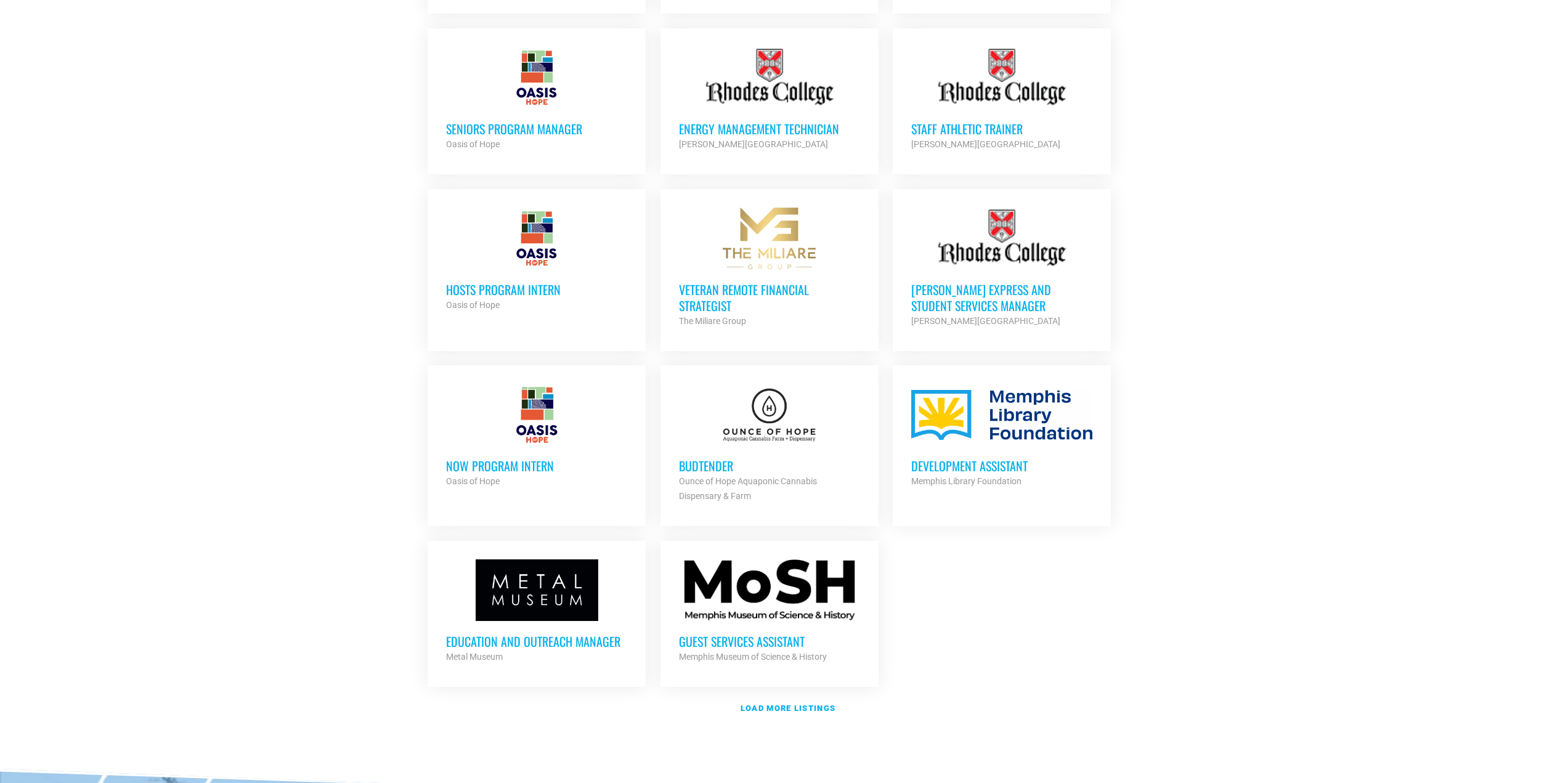
scroll to position [1051, 0]
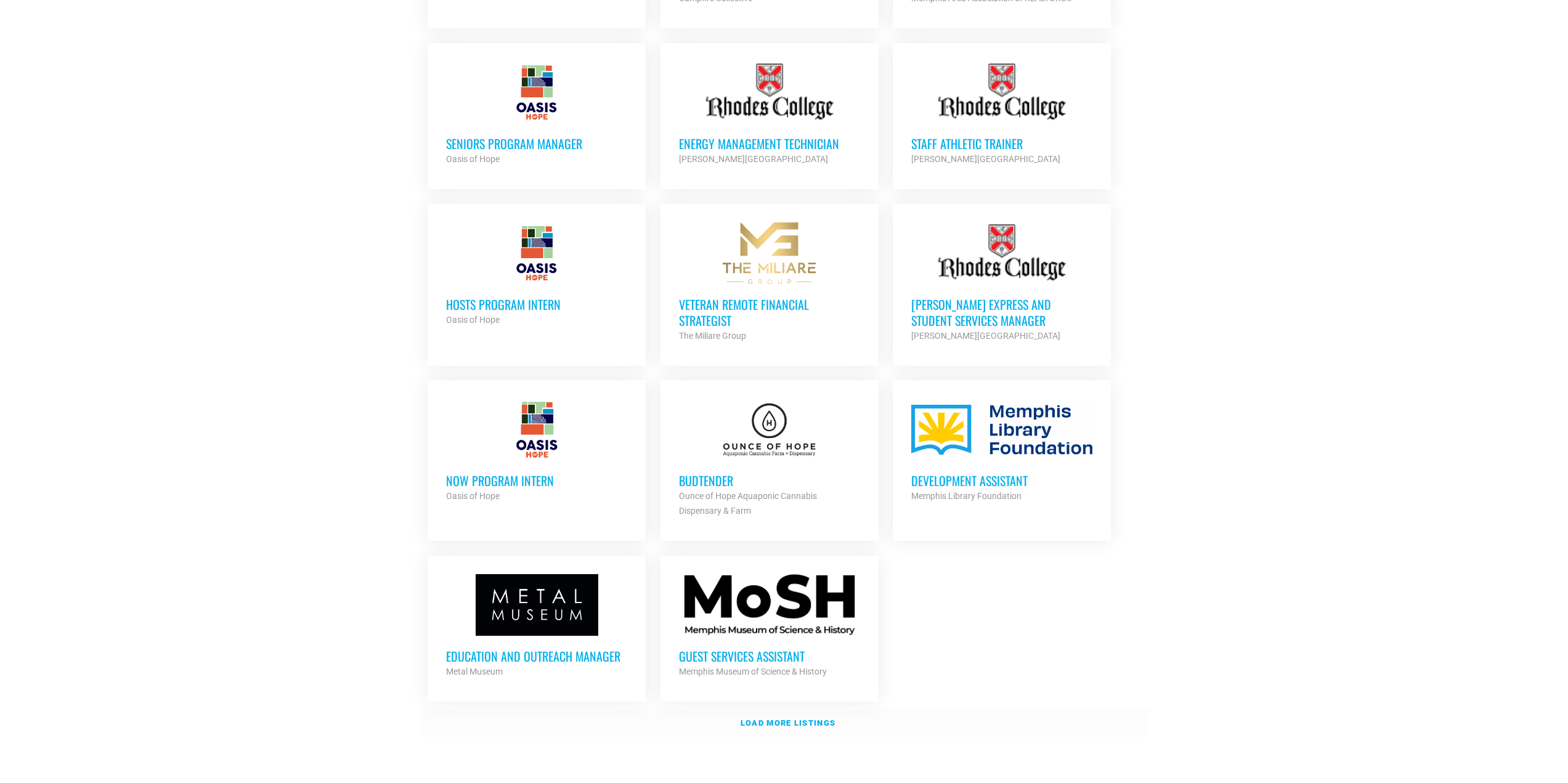
click at [787, 719] on strong "Load more listings" at bounding box center [788, 723] width 95 height 9
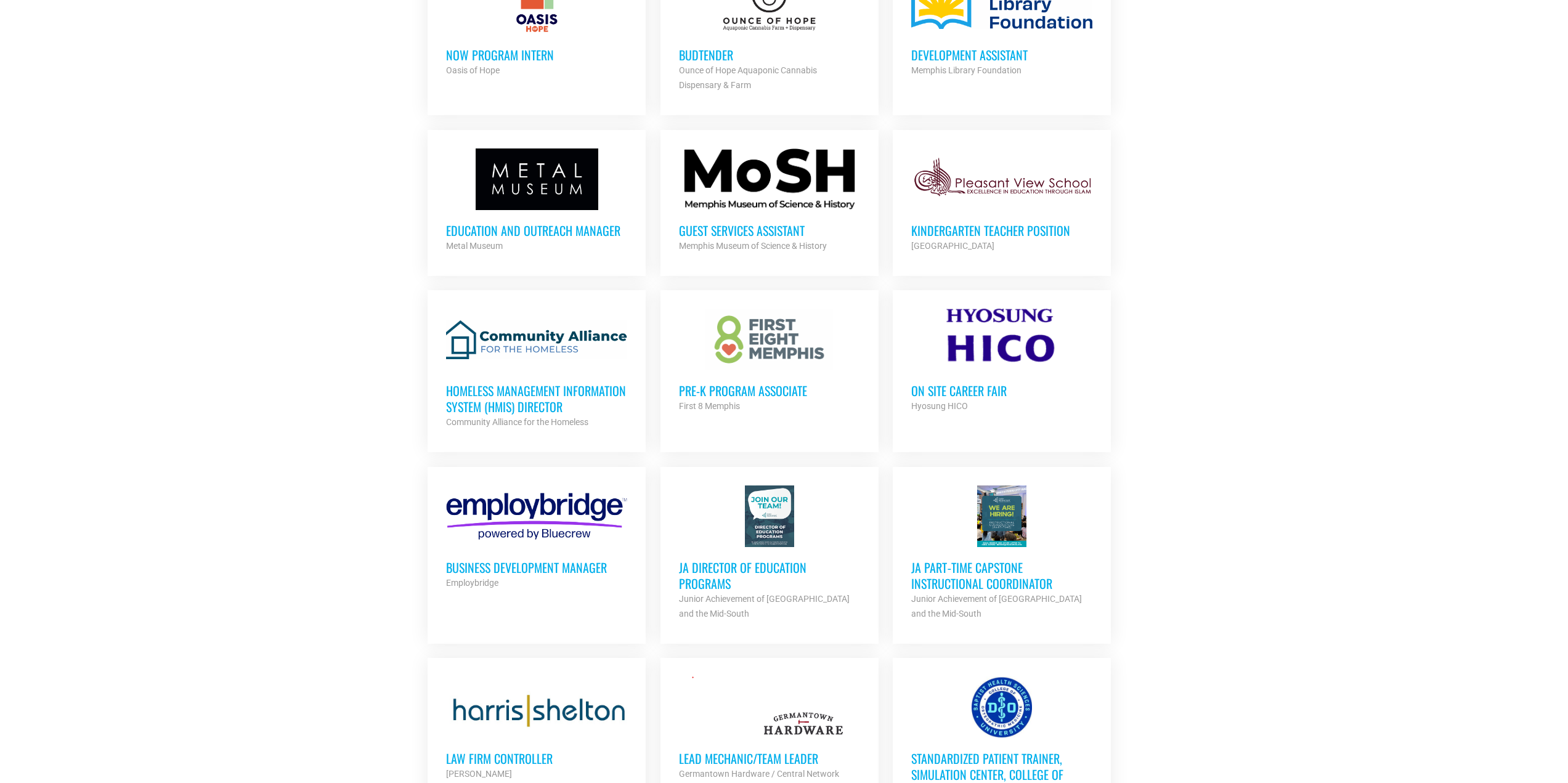
scroll to position [1482, 0]
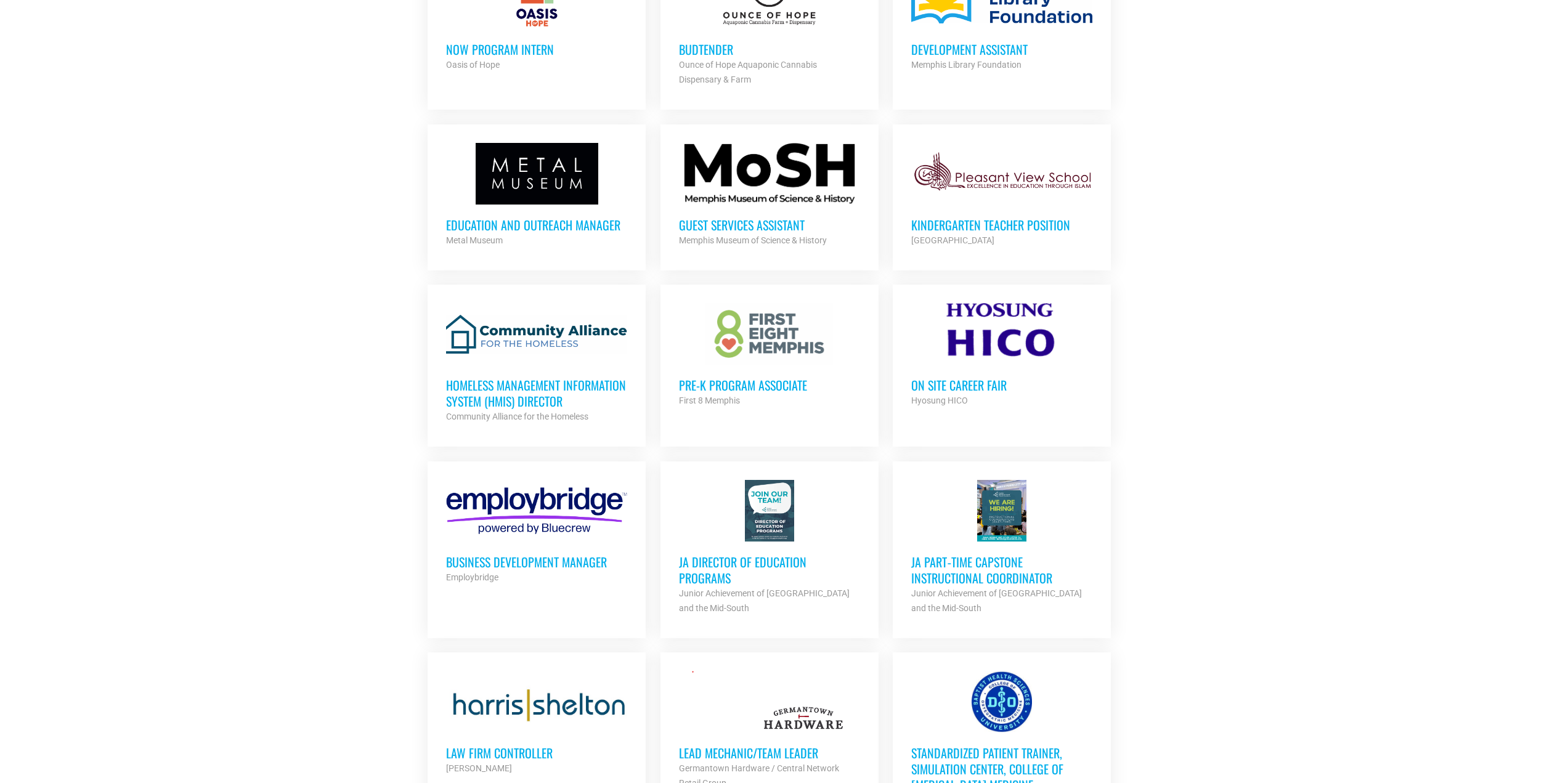
click at [537, 377] on h3 "Homeless Management Information System (HMIS) Director" at bounding box center [537, 393] width 181 height 32
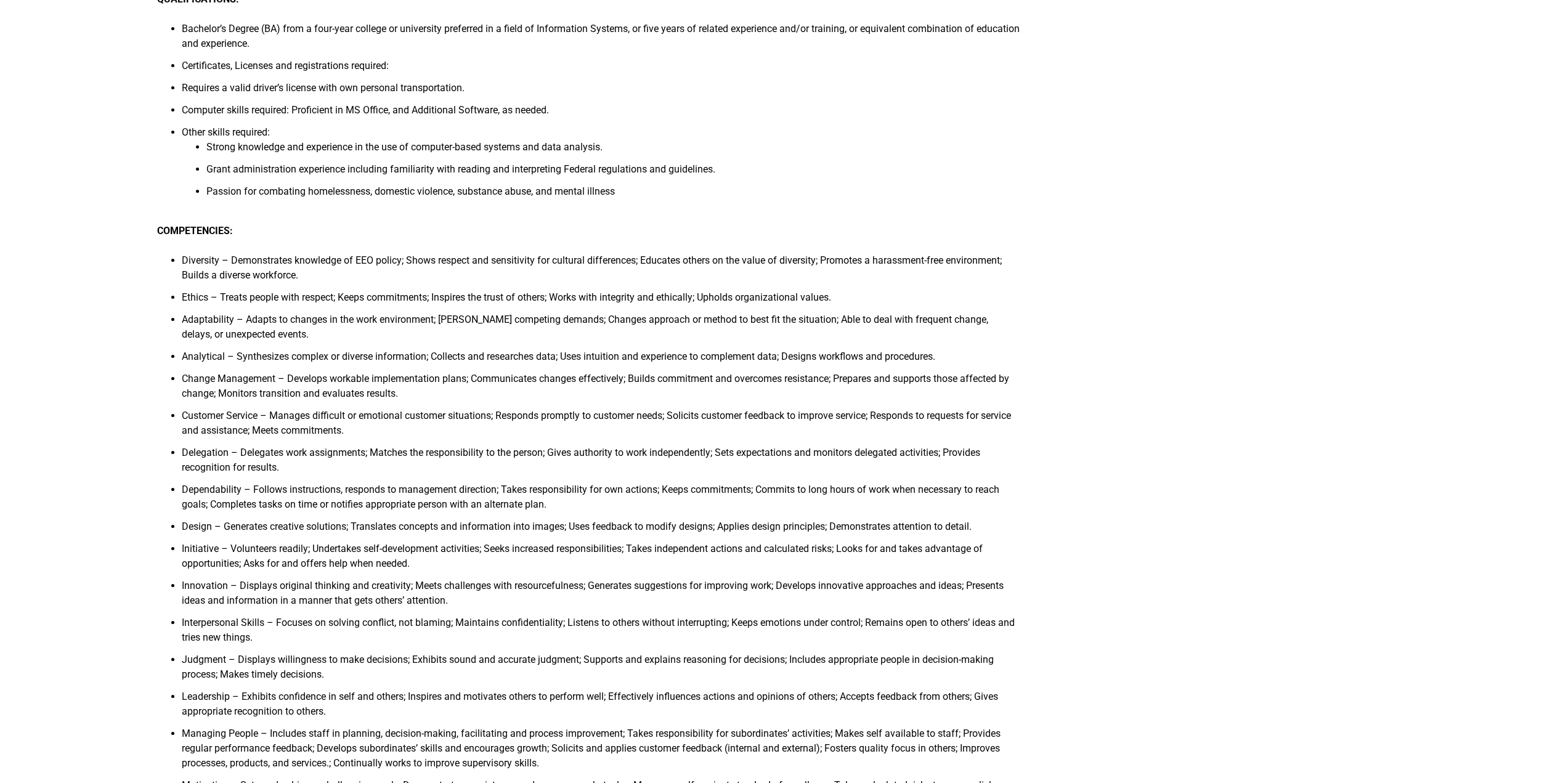
scroll to position [986, 0]
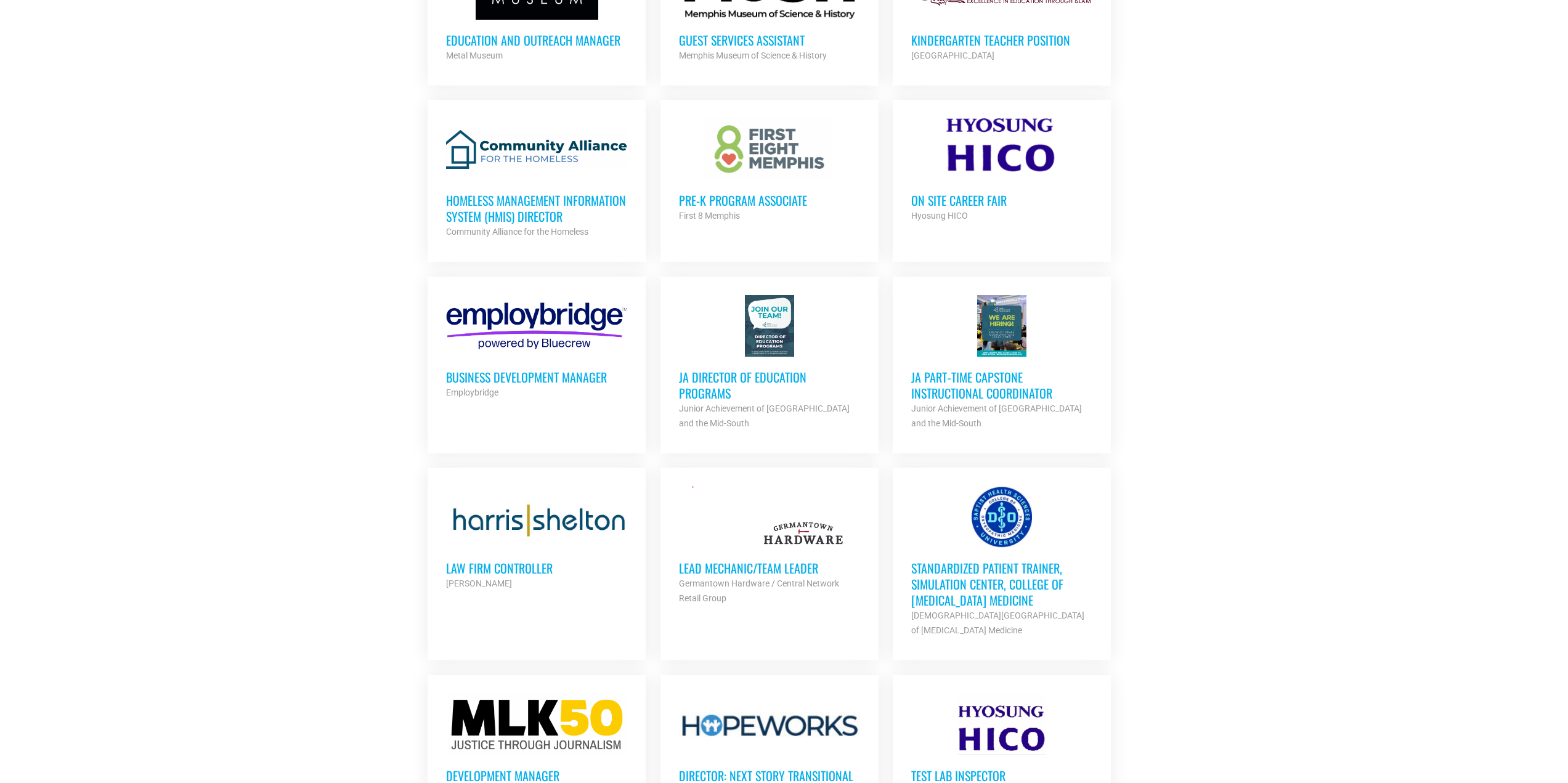
scroll to position [1728, 0]
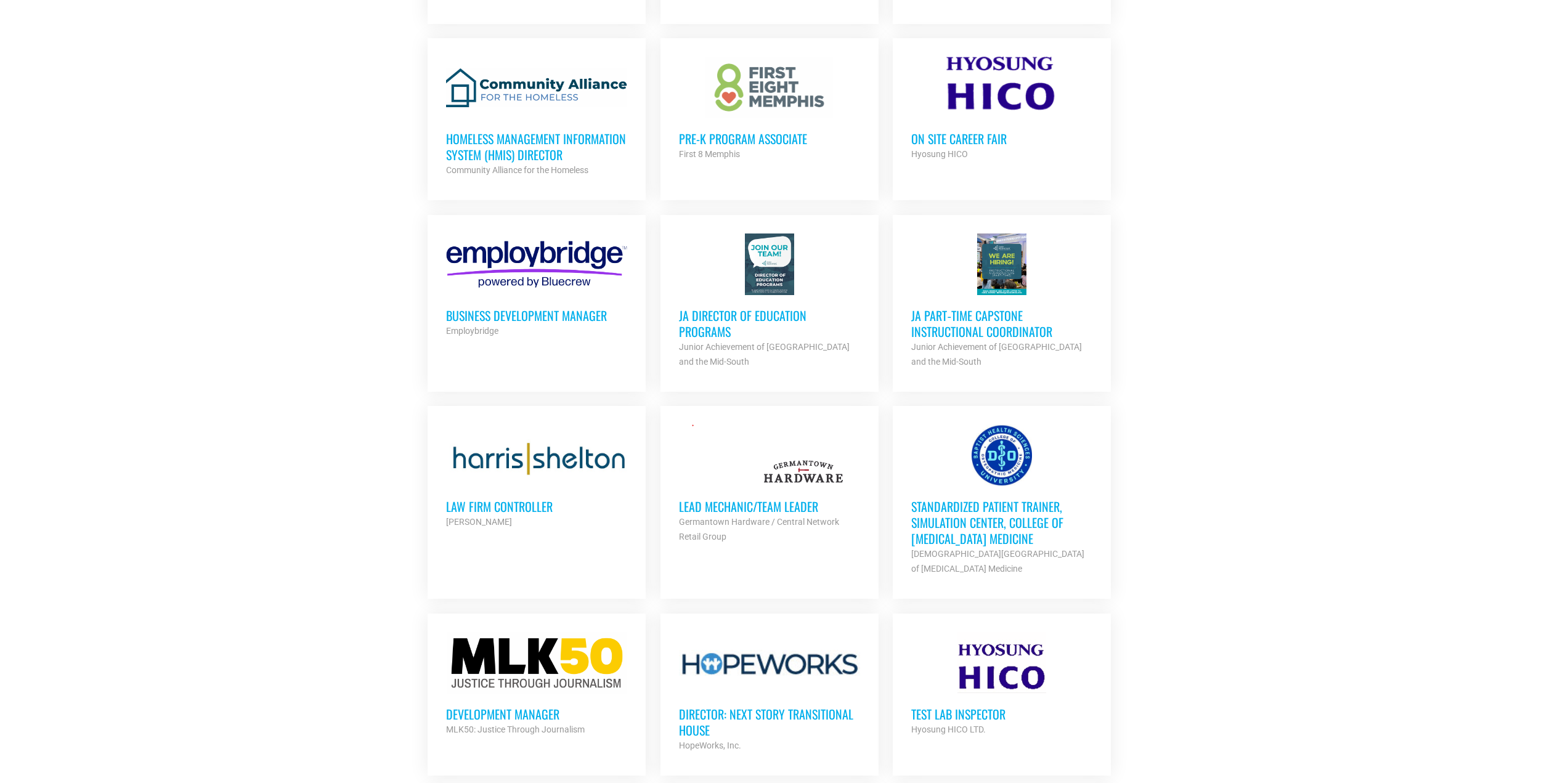
click at [752, 308] on h3 "JA Director of Education Programs" at bounding box center [769, 323] width 181 height 32
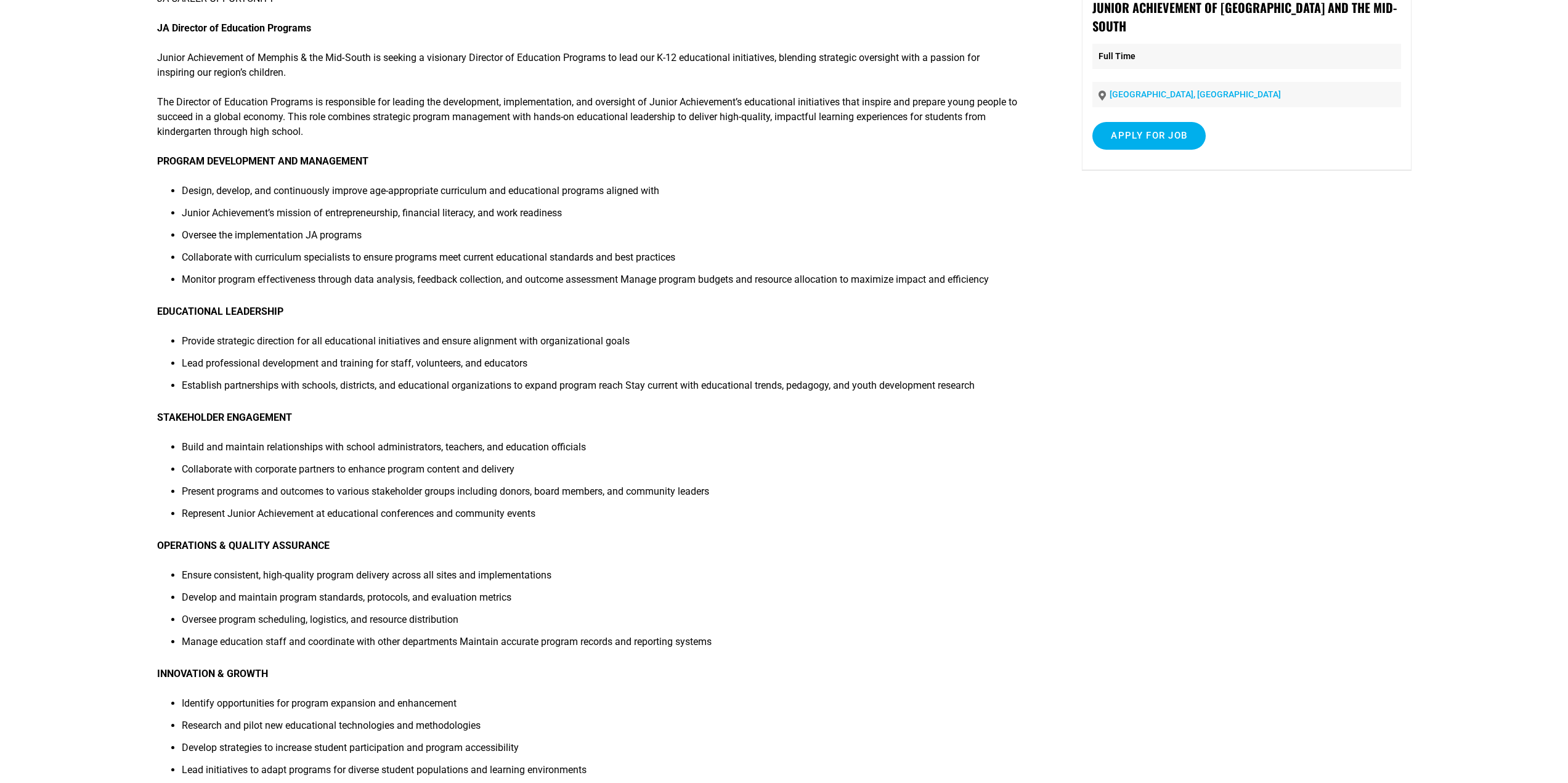
scroll to position [175, 0]
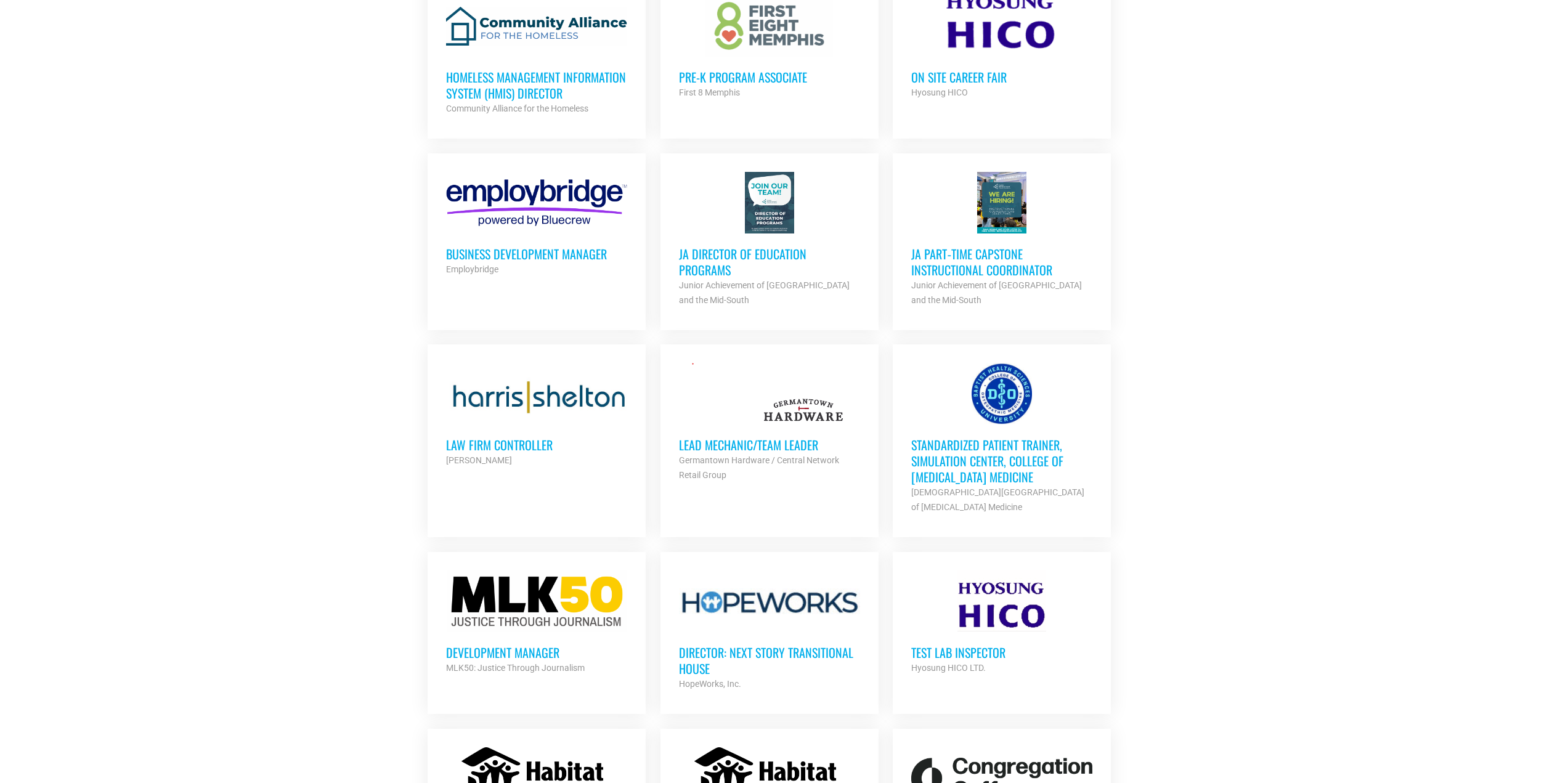
scroll to position [1851, 0]
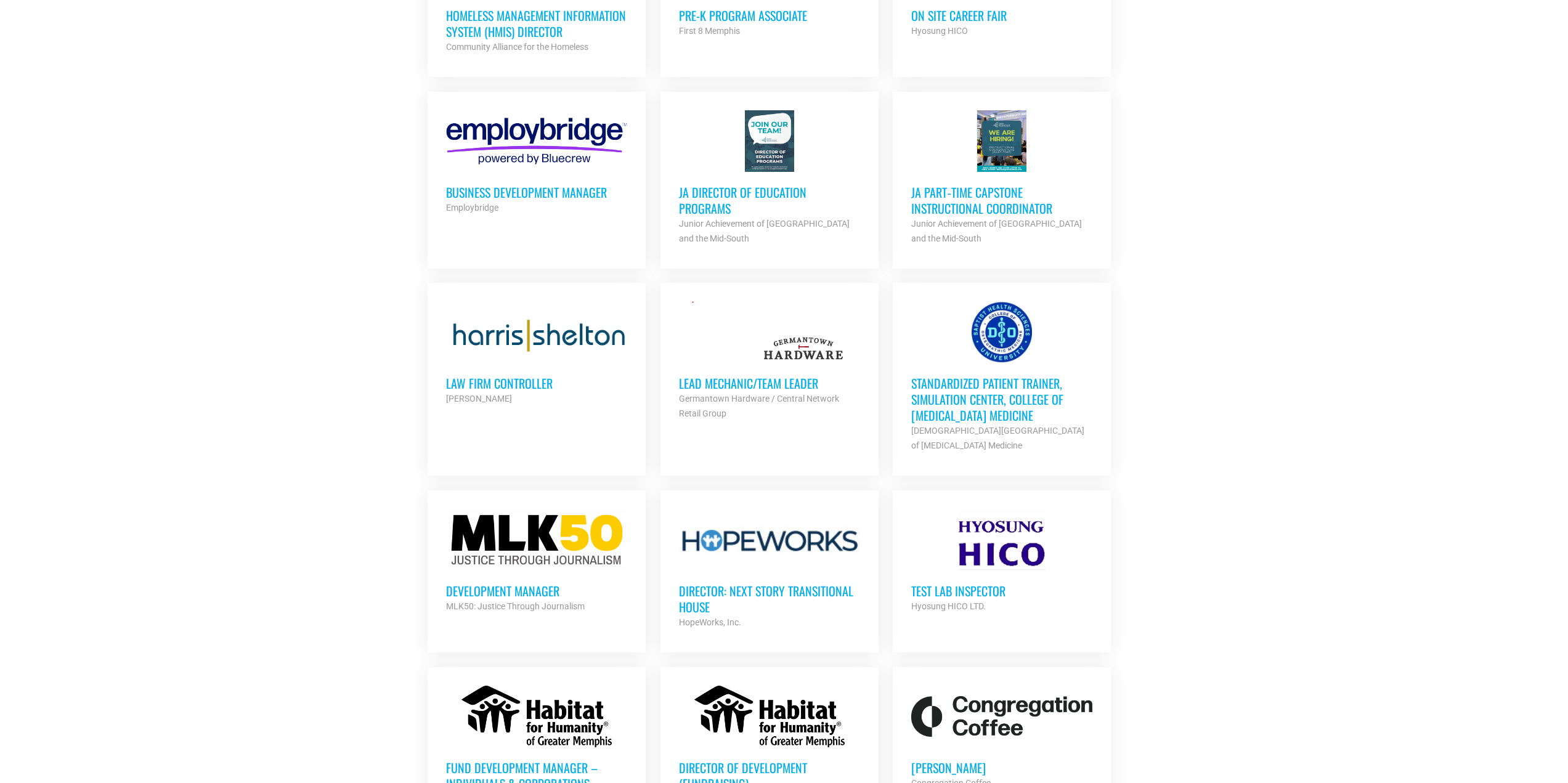
click at [711, 583] on h3 "Director: Next Story Transitional House" at bounding box center [769, 599] width 181 height 32
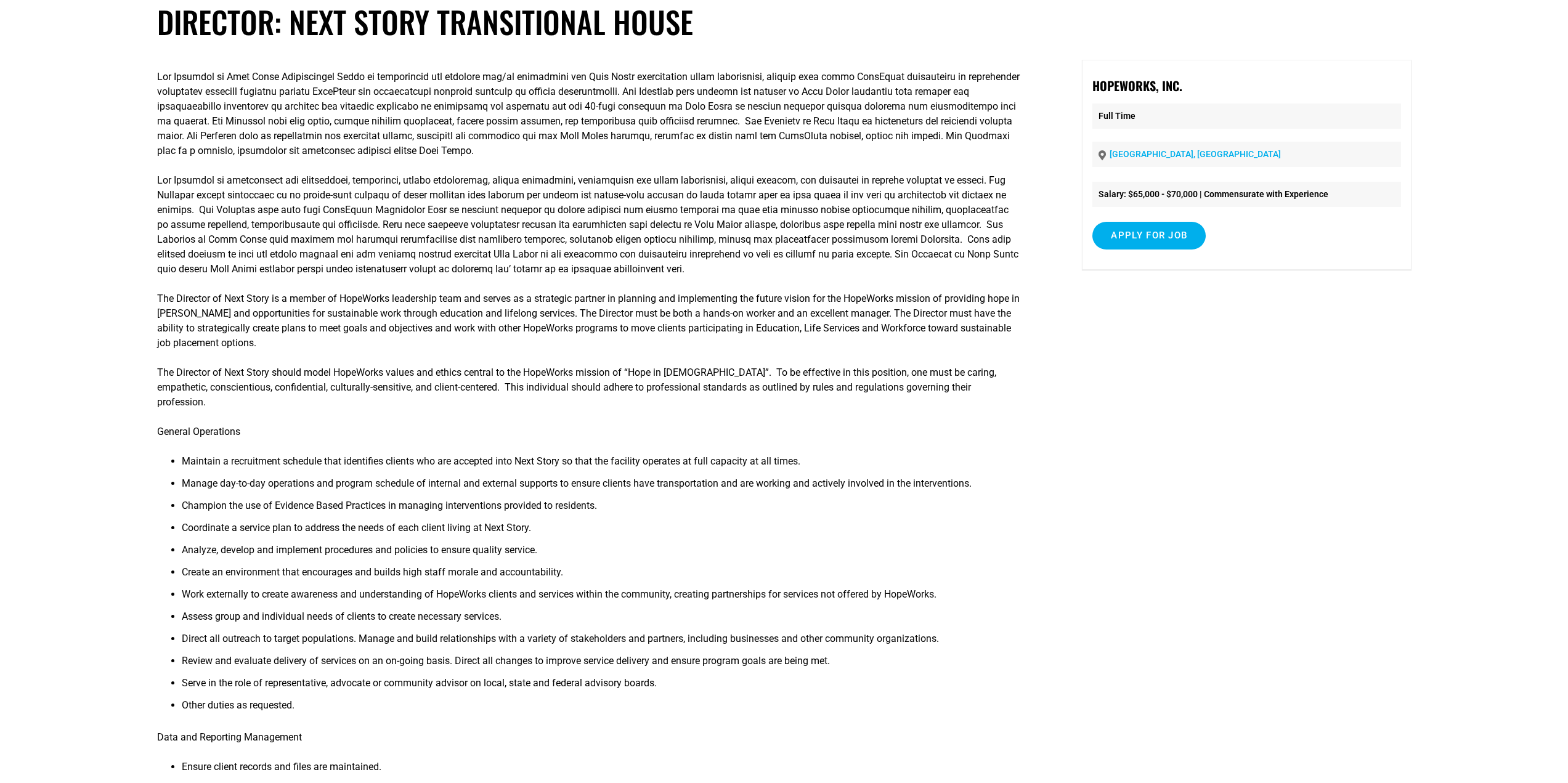
scroll to position [62, 0]
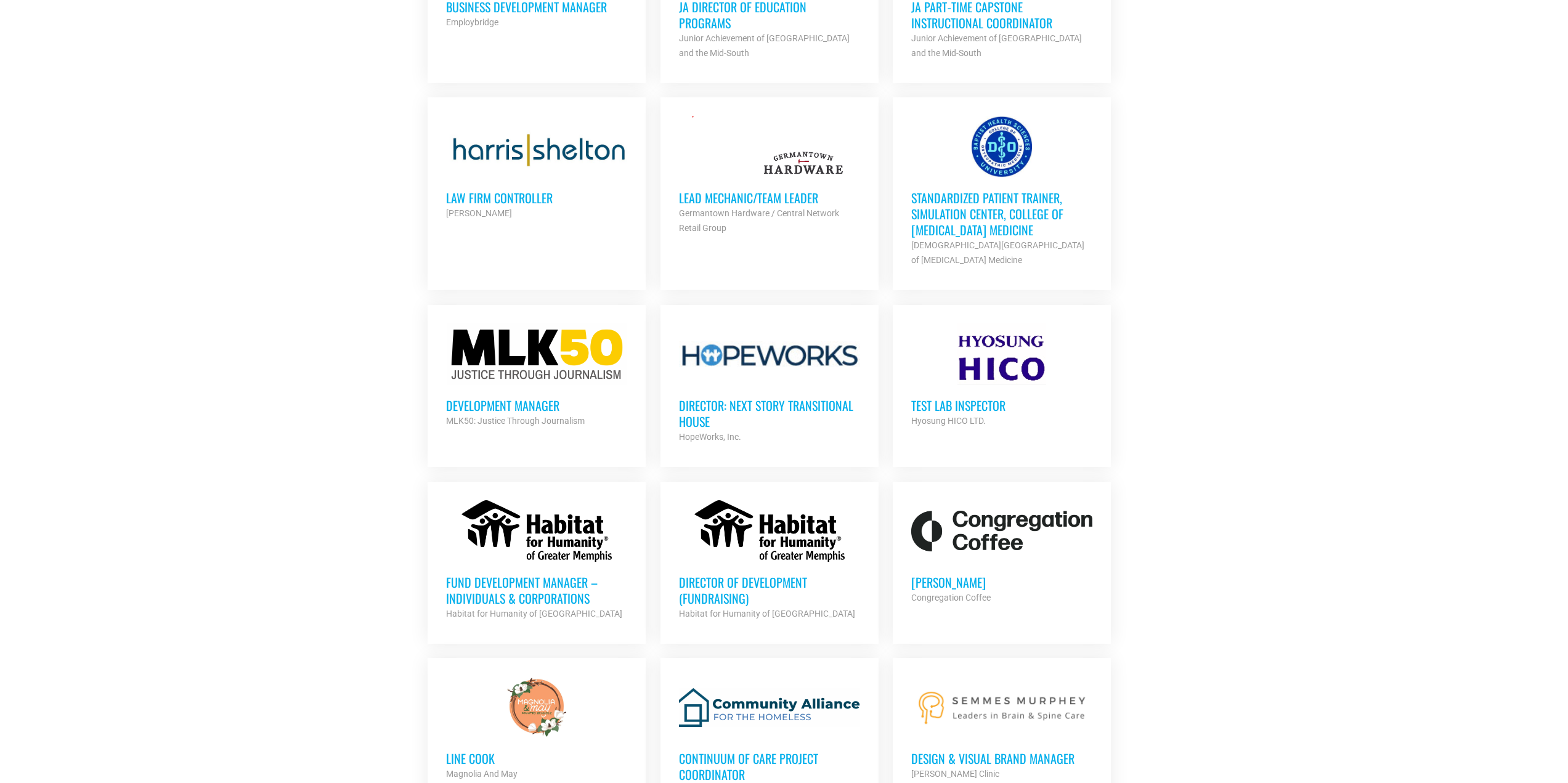
scroll to position [1976, 0]
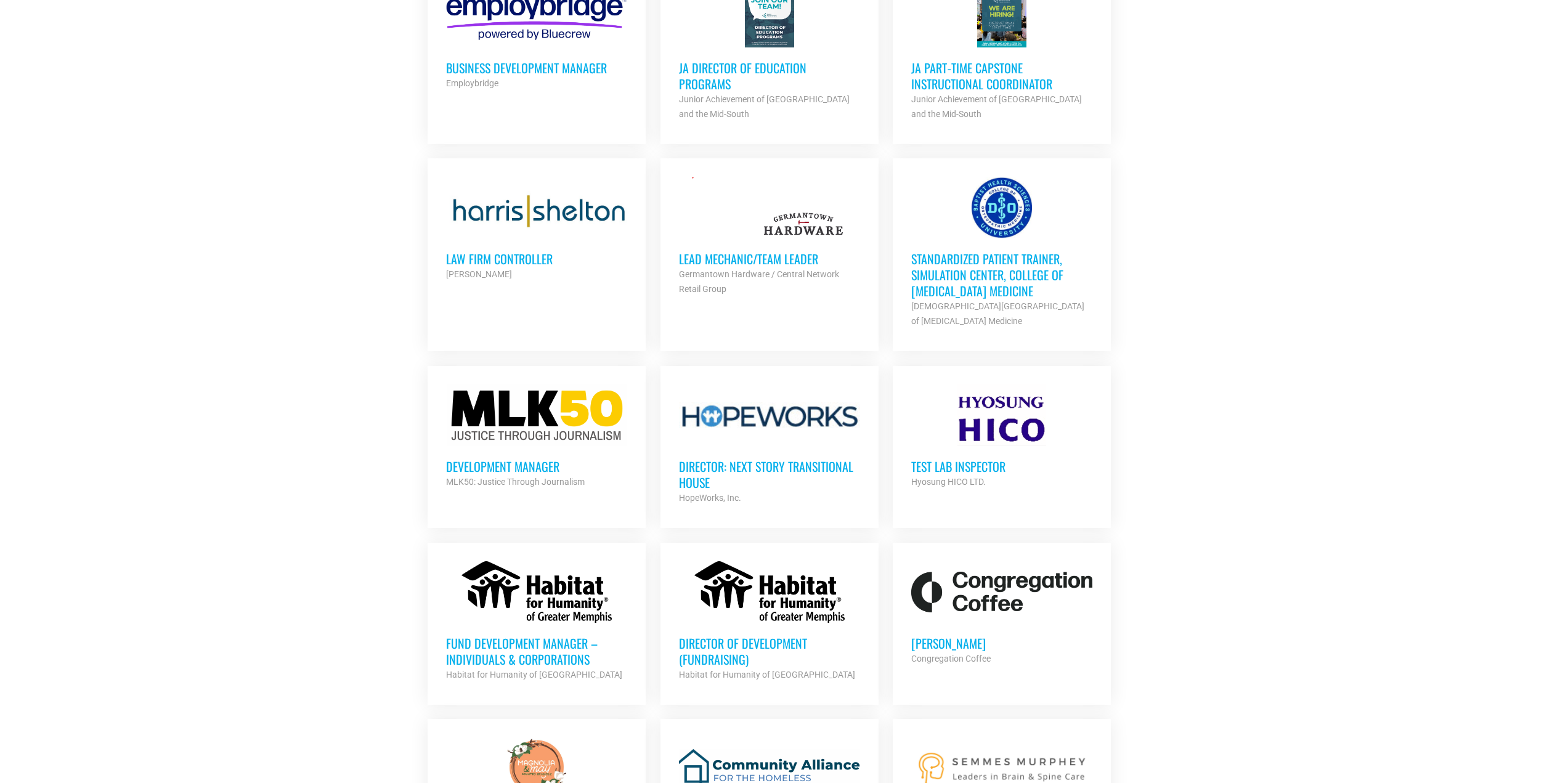
click at [964, 251] on h3 "Standardized Patient Trainer, Simulation Center, College of [MEDICAL_DATA] Medi…" at bounding box center [1001, 275] width 181 height 48
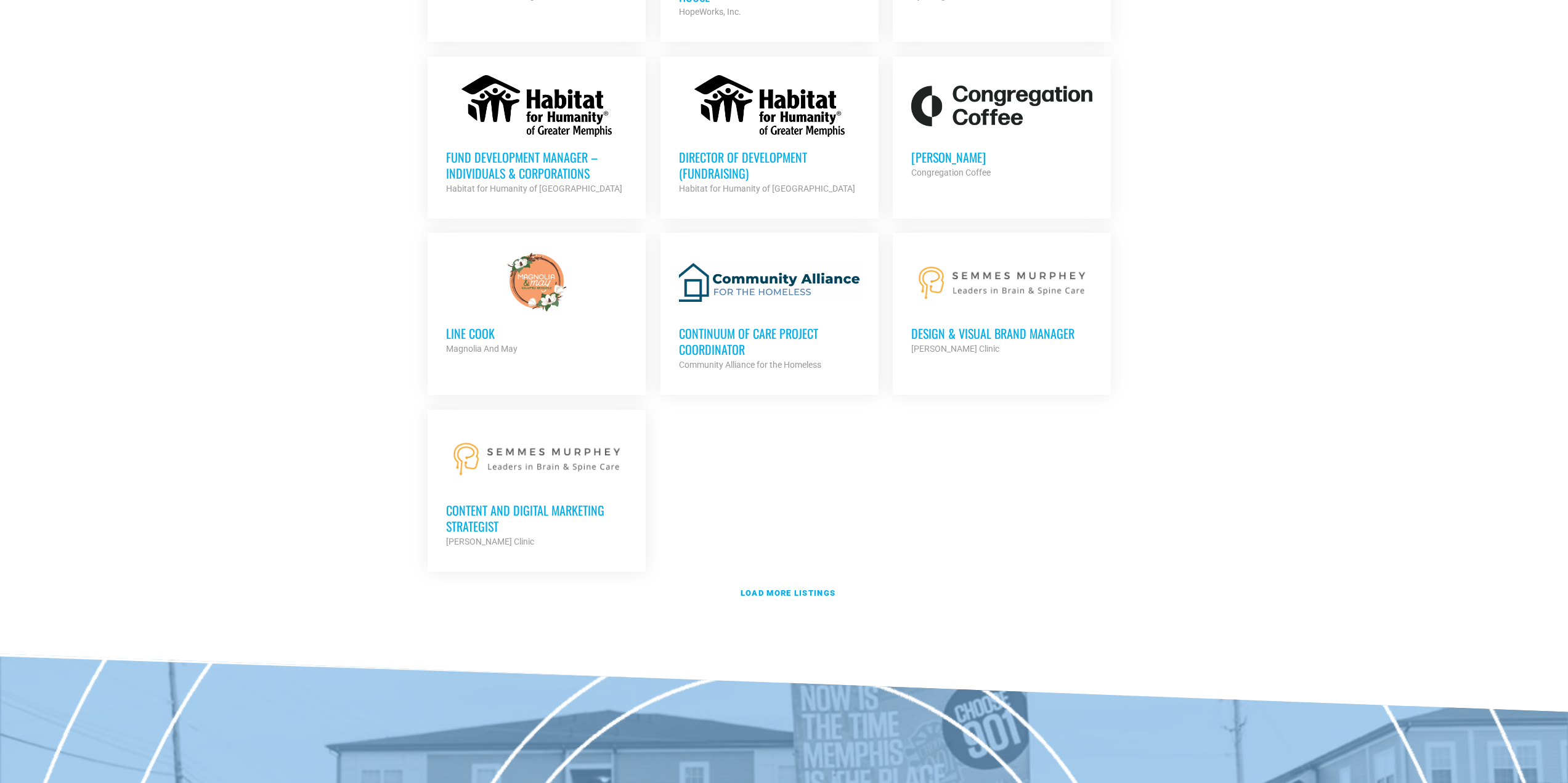
scroll to position [2469, 0]
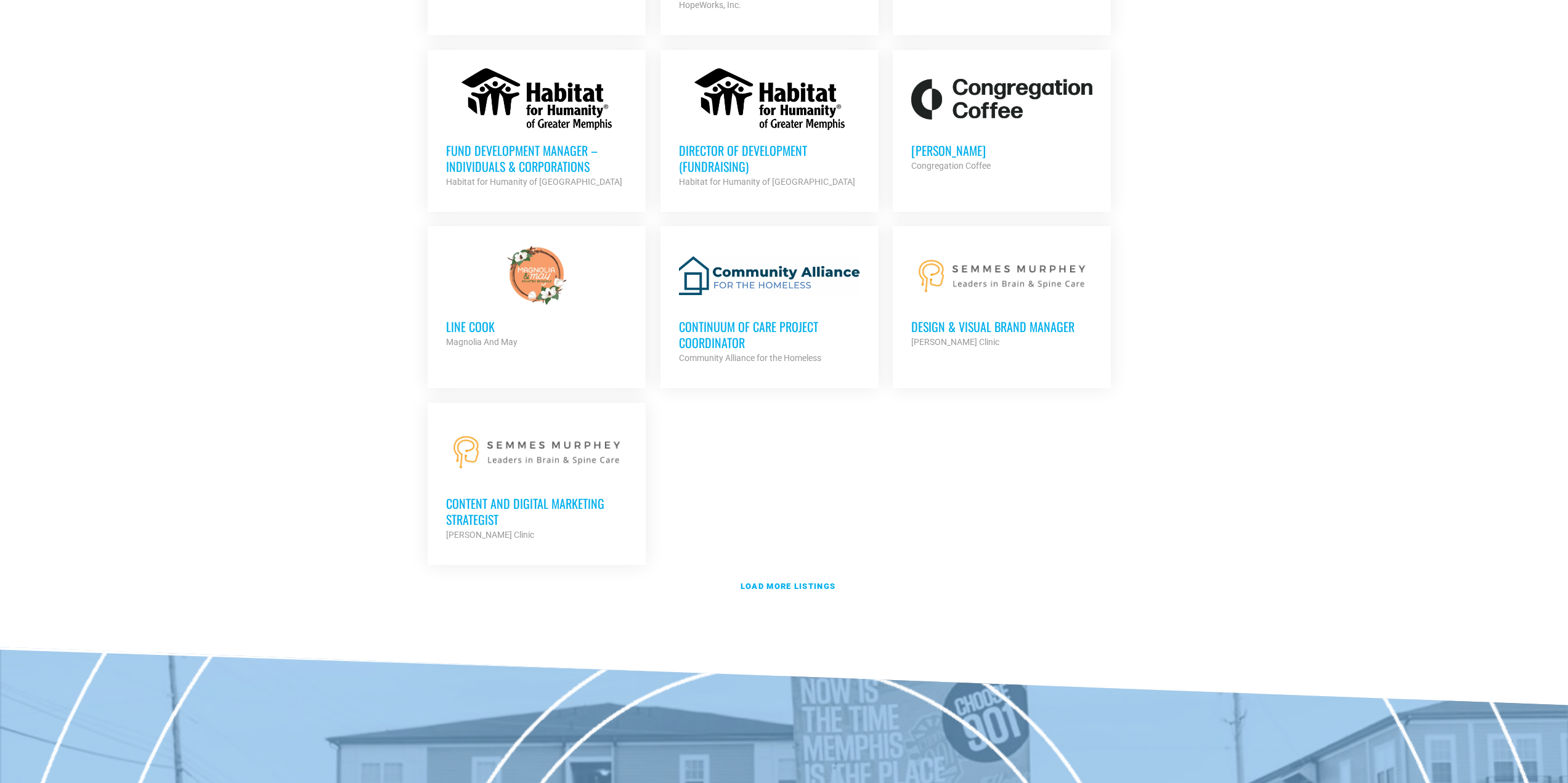
click at [694, 319] on h3 "Continuum of Care Project Coordinator" at bounding box center [769, 335] width 181 height 32
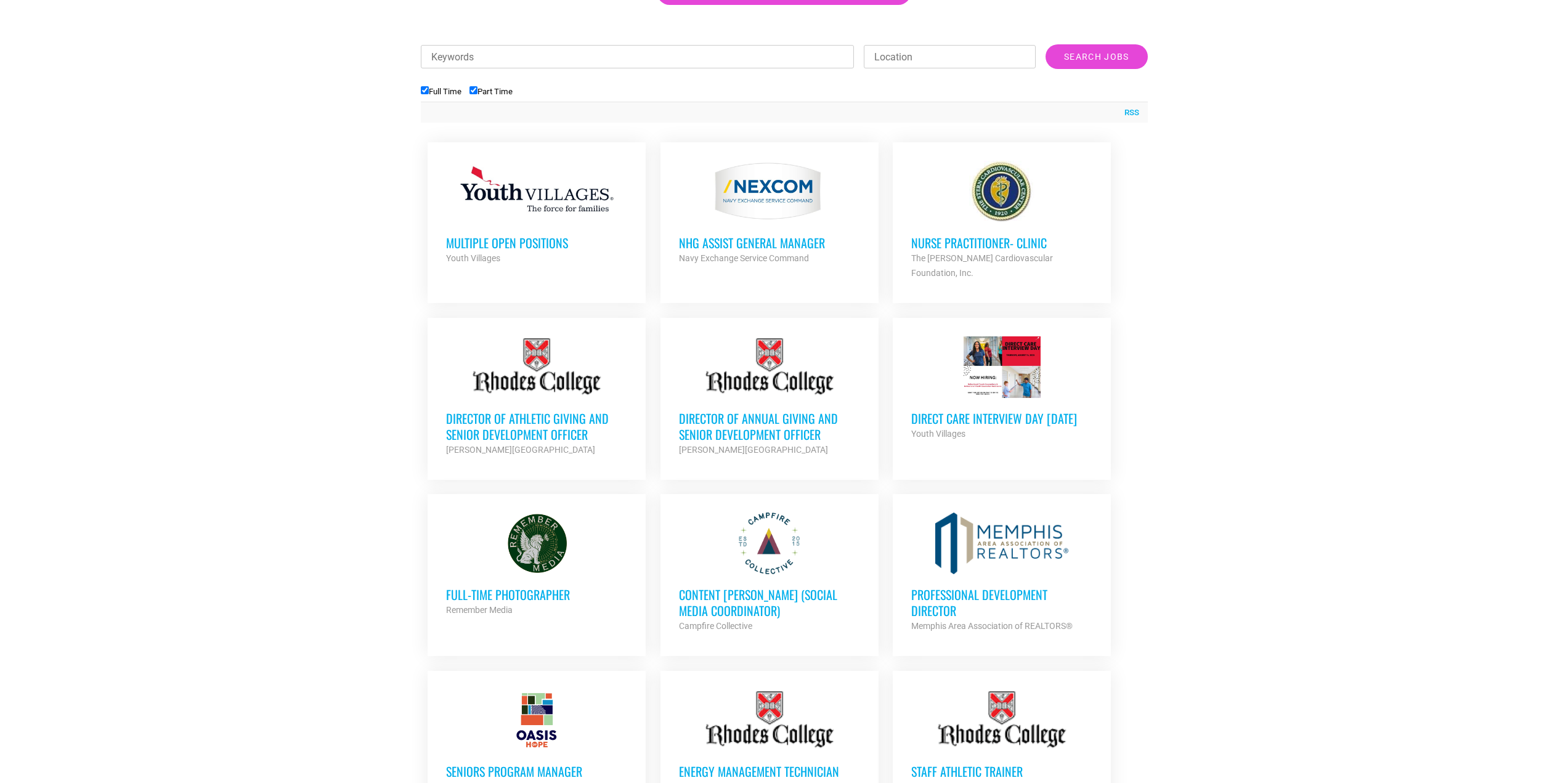
scroll to position [498, 0]
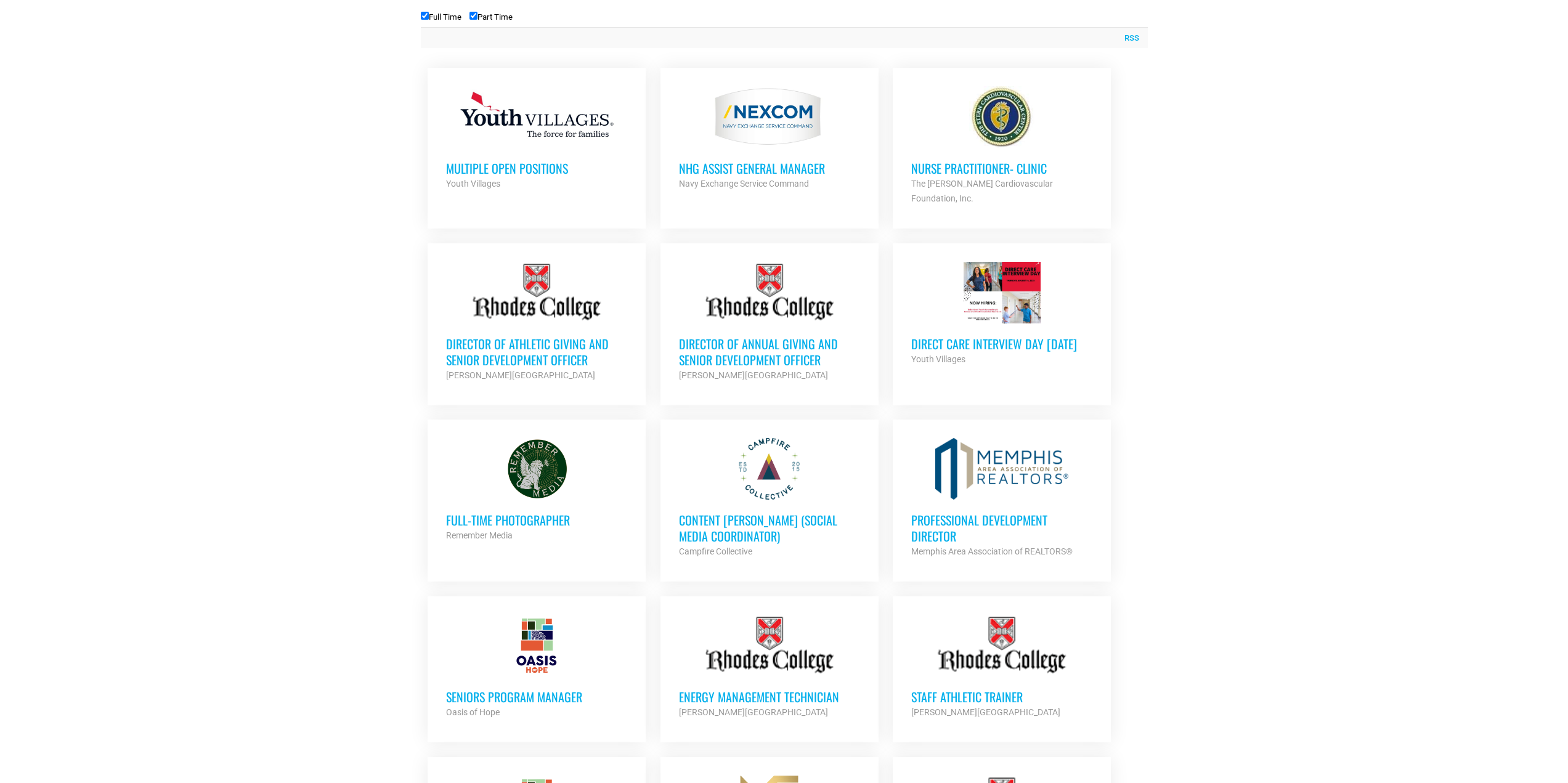
click at [942, 512] on h3 "Professional Development Director" at bounding box center [1001, 528] width 181 height 32
